Goal: Task Accomplishment & Management: Complete application form

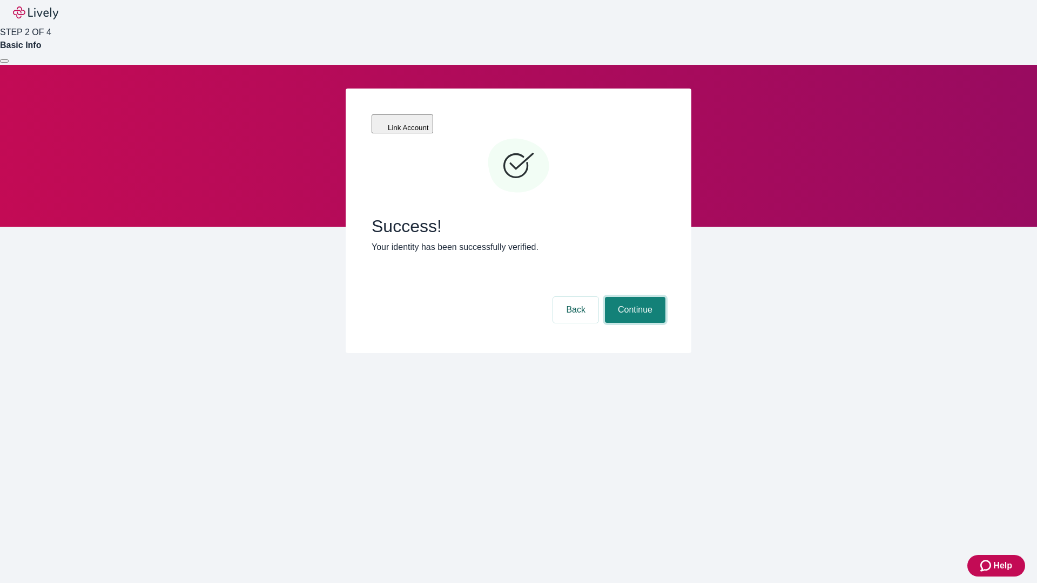
click at [633, 297] on button "Continue" at bounding box center [635, 310] width 60 height 26
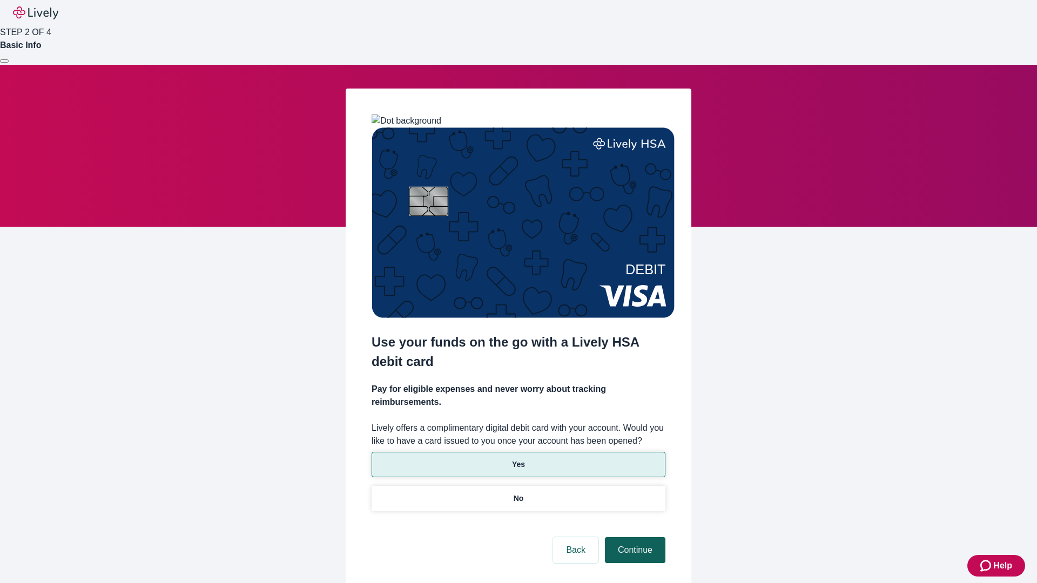
click at [518, 493] on p "No" at bounding box center [518, 498] width 10 height 11
click at [633, 537] on button "Continue" at bounding box center [635, 550] width 60 height 26
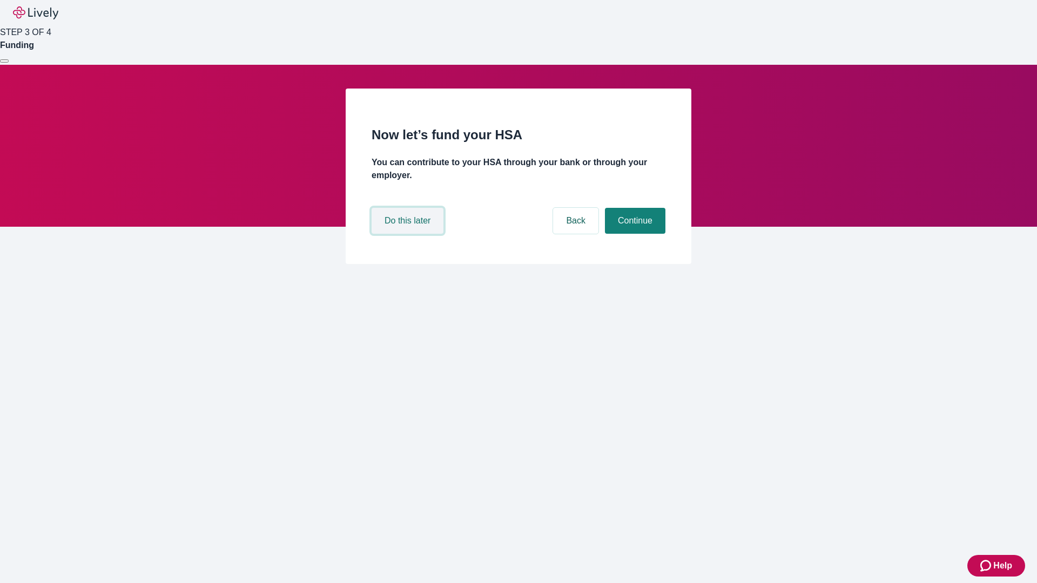
click at [409, 234] on button "Do this later" at bounding box center [407, 221] width 72 height 26
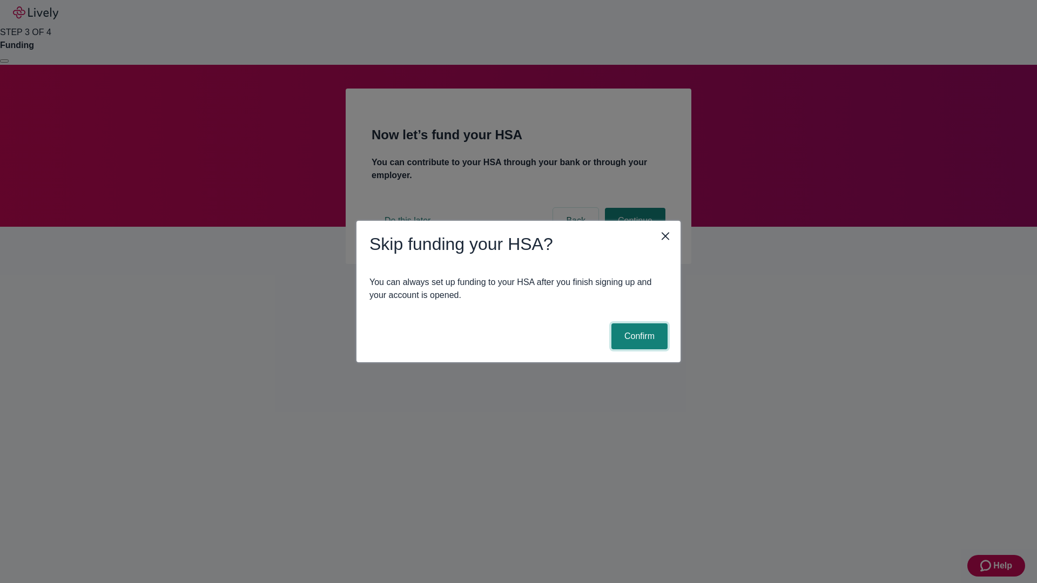
click at [638, 336] on button "Confirm" at bounding box center [639, 336] width 56 height 26
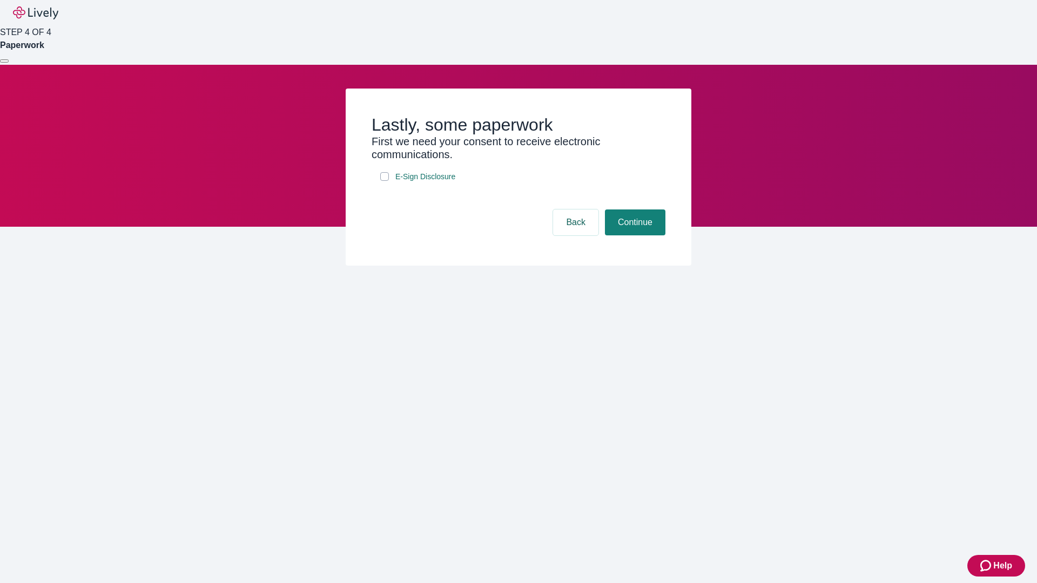
click at [384, 181] on input "E-Sign Disclosure" at bounding box center [384, 176] width 9 height 9
checkbox input "true"
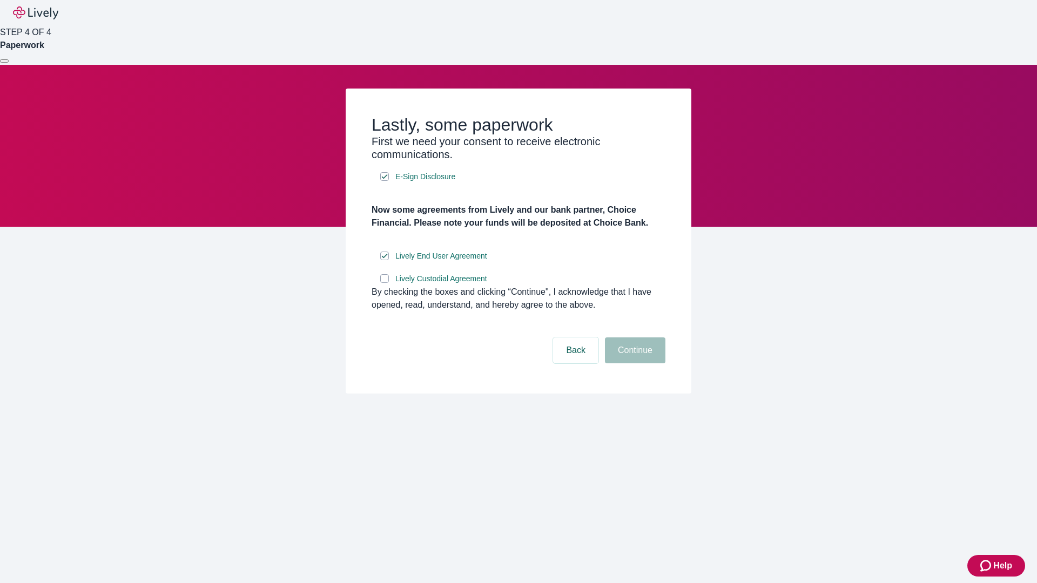
click at [384, 283] on input "Lively Custodial Agreement" at bounding box center [384, 278] width 9 height 9
checkbox input "true"
click at [633, 363] on button "Continue" at bounding box center [635, 350] width 60 height 26
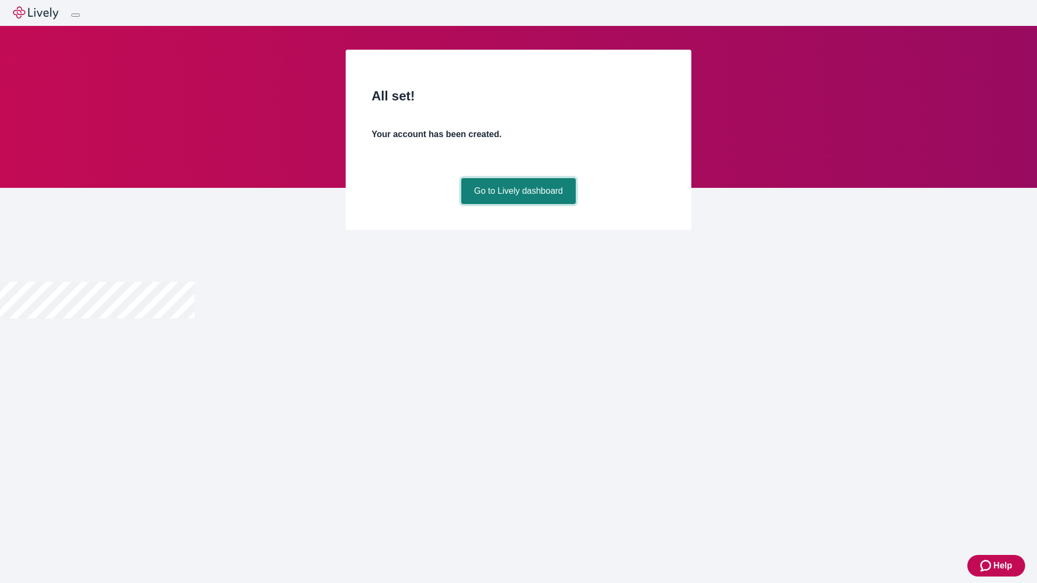
click at [518, 204] on link "Go to Lively dashboard" at bounding box center [518, 191] width 115 height 26
